Goal: Transaction & Acquisition: Book appointment/travel/reservation

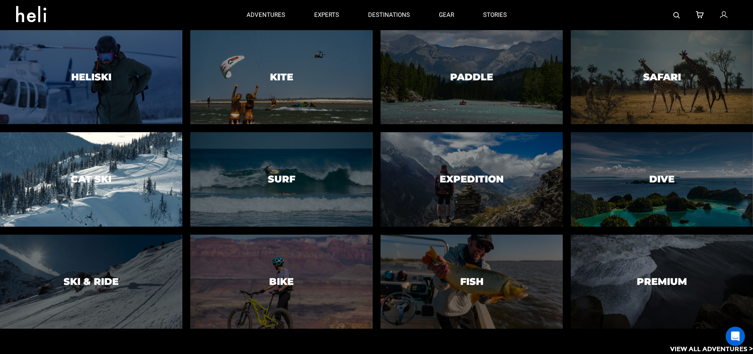
click at [125, 181] on div at bounding box center [91, 179] width 186 height 96
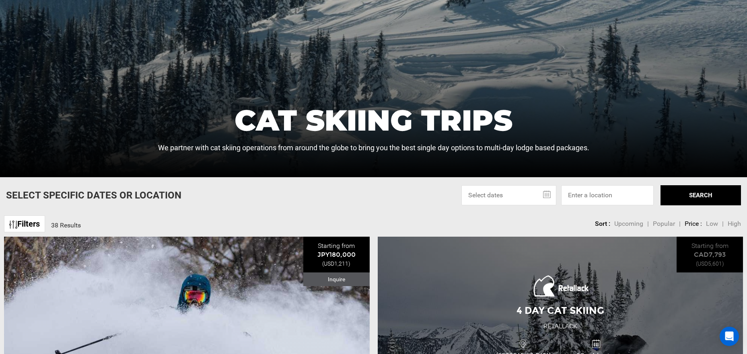
scroll to position [161, 0]
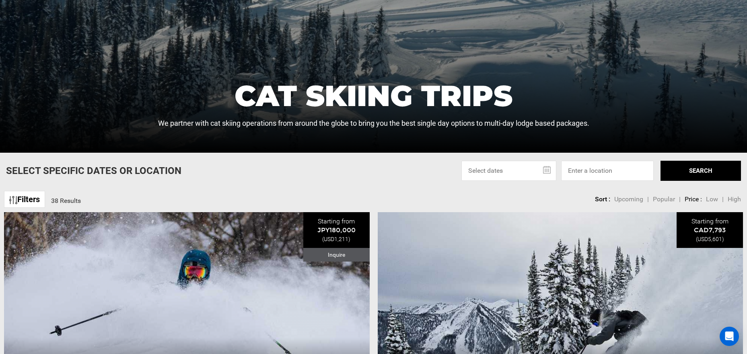
click at [507, 171] on input "text" at bounding box center [508, 171] width 95 height 20
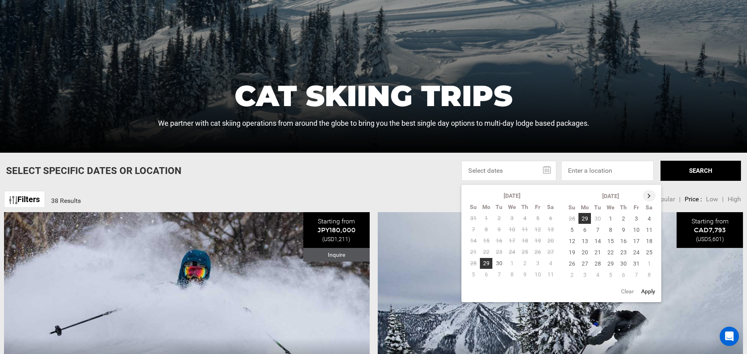
click at [651, 197] on th at bounding box center [649, 195] width 13 height 11
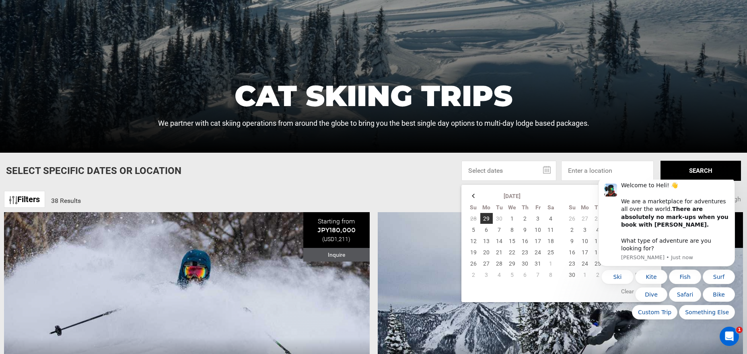
scroll to position [0, 0]
click at [733, 181] on icon "Dismiss notification" at bounding box center [732, 179] width 3 height 3
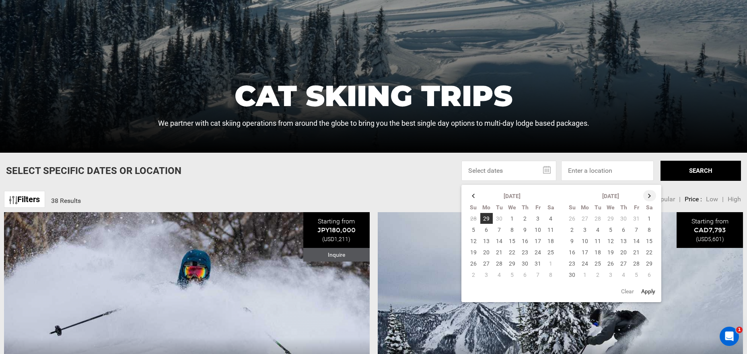
click at [651, 195] on th at bounding box center [649, 195] width 13 height 11
click at [422, 189] on div "Filters 38 Results sortby Sort Upcoming Popular Price: Low to High Price : High…" at bounding box center [373, 195] width 747 height 17
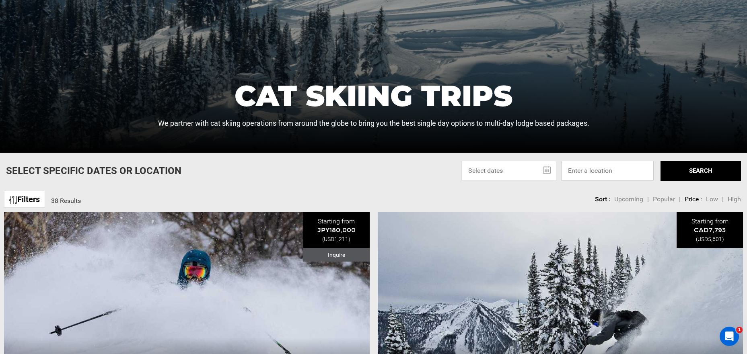
click at [618, 174] on input at bounding box center [607, 171] width 92 height 20
click at [608, 174] on input at bounding box center [607, 171] width 92 height 20
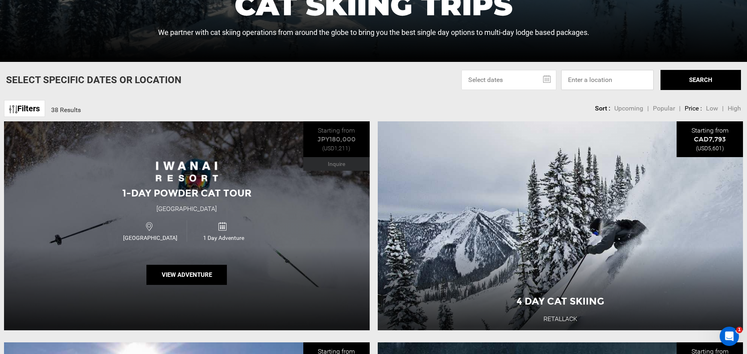
scroll to position [281, 0]
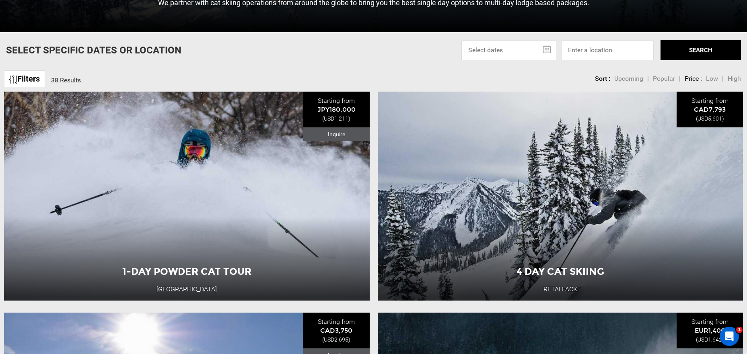
drag, startPoint x: 26, startPoint y: 69, endPoint x: 26, endPoint y: 74, distance: 4.8
click at [26, 70] on div "Filters 38 Results sortby" at bounding box center [39, 78] width 71 height 24
click at [26, 75] on link "Filters" at bounding box center [24, 78] width 41 height 17
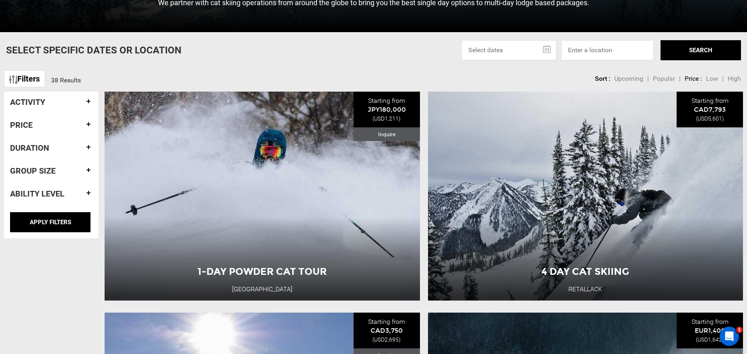
click at [63, 198] on h4 "Ability Level" at bounding box center [51, 193] width 82 height 9
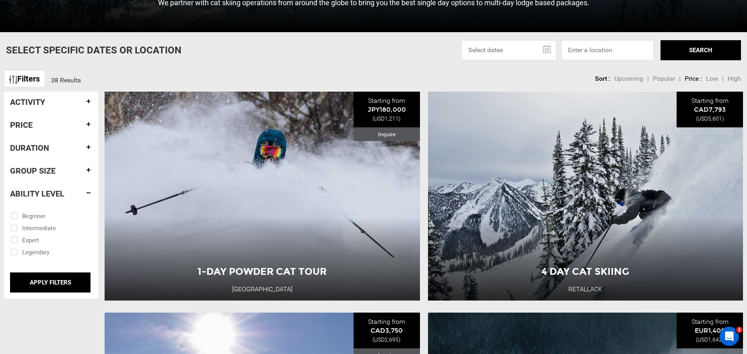
click at [14, 229] on input "checkbox" at bounding box center [45, 228] width 70 height 12
checkbox input "true"
click at [14, 216] on input "checkbox" at bounding box center [45, 216] width 70 height 12
checkbox input "true"
click at [52, 284] on input "APPLY FILTERS" at bounding box center [50, 283] width 80 height 20
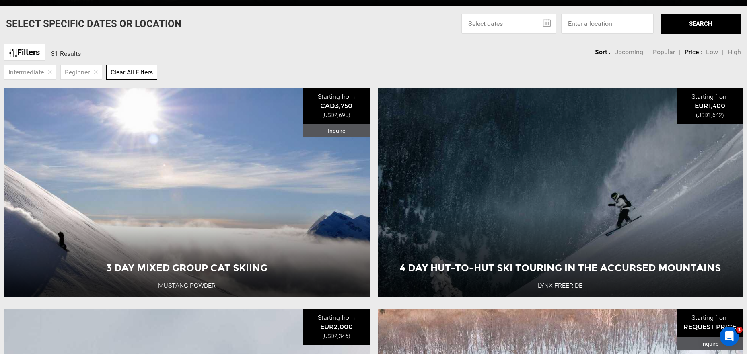
scroll to position [362, 0]
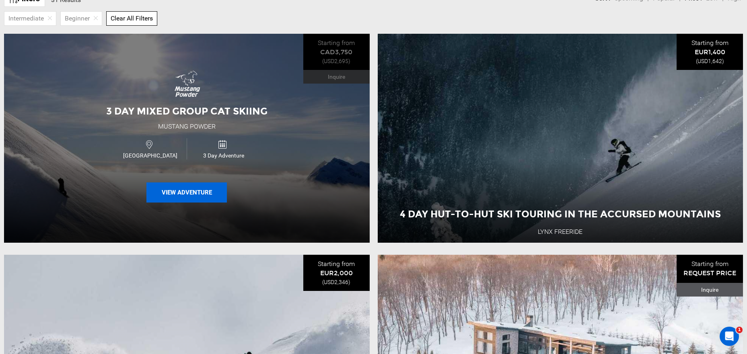
click at [185, 195] on button "View Adventure" at bounding box center [186, 193] width 80 height 20
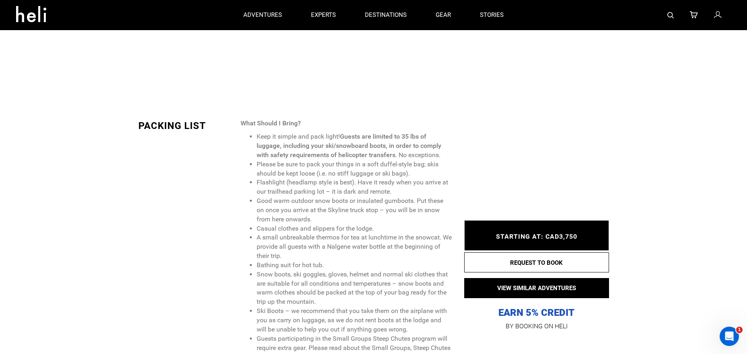
scroll to position [925, 0]
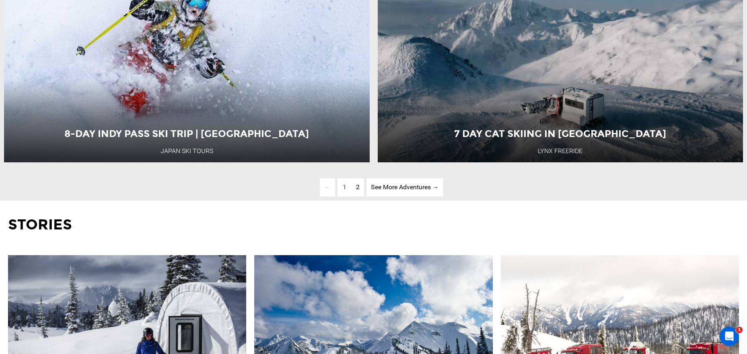
scroll to position [2694, 0]
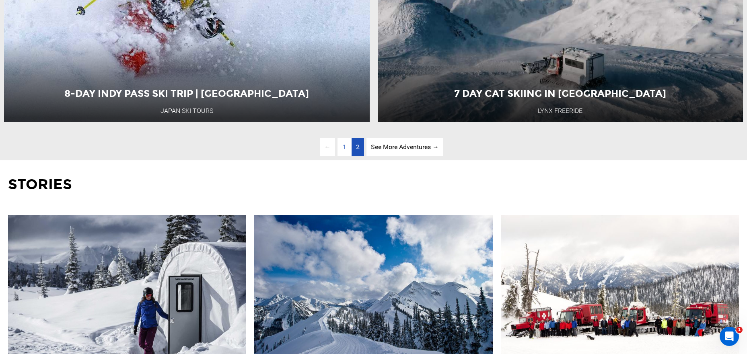
click at [354, 156] on link "page 2" at bounding box center [357, 147] width 12 height 18
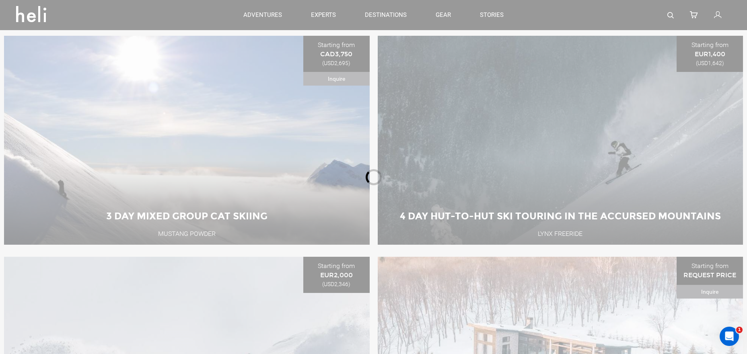
scroll to position [357, 0]
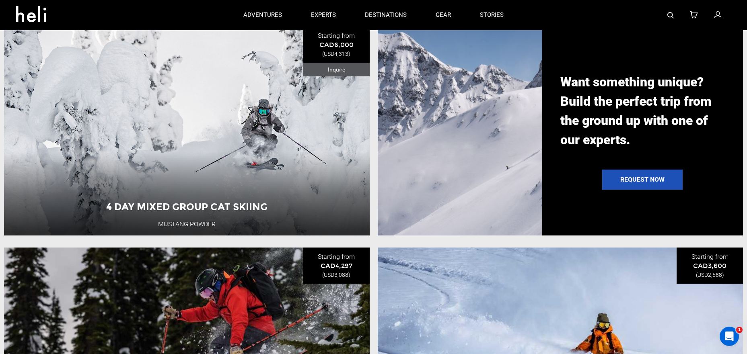
scroll to position [961, 0]
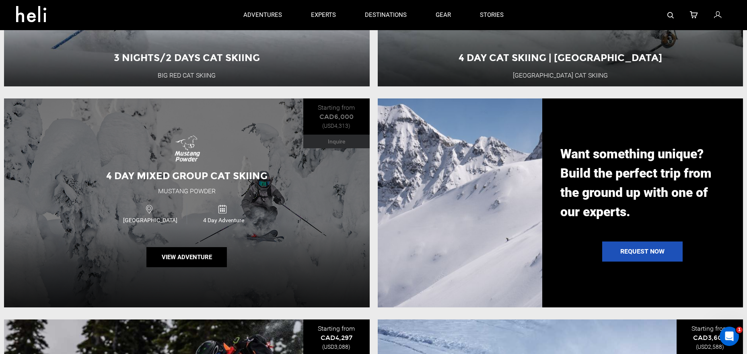
click at [185, 238] on div "4 Day Mixed Group Cat Skiing Mustang Powder Canada 4 Day Adventure View Adventu…" at bounding box center [187, 203] width 366 height 209
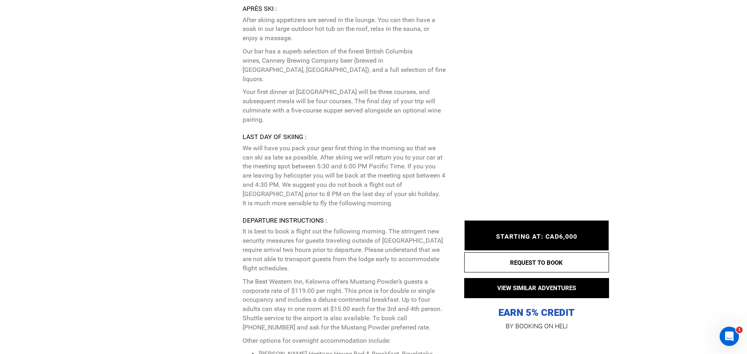
scroll to position [2614, 0]
